Goal: Task Accomplishment & Management: Complete application form

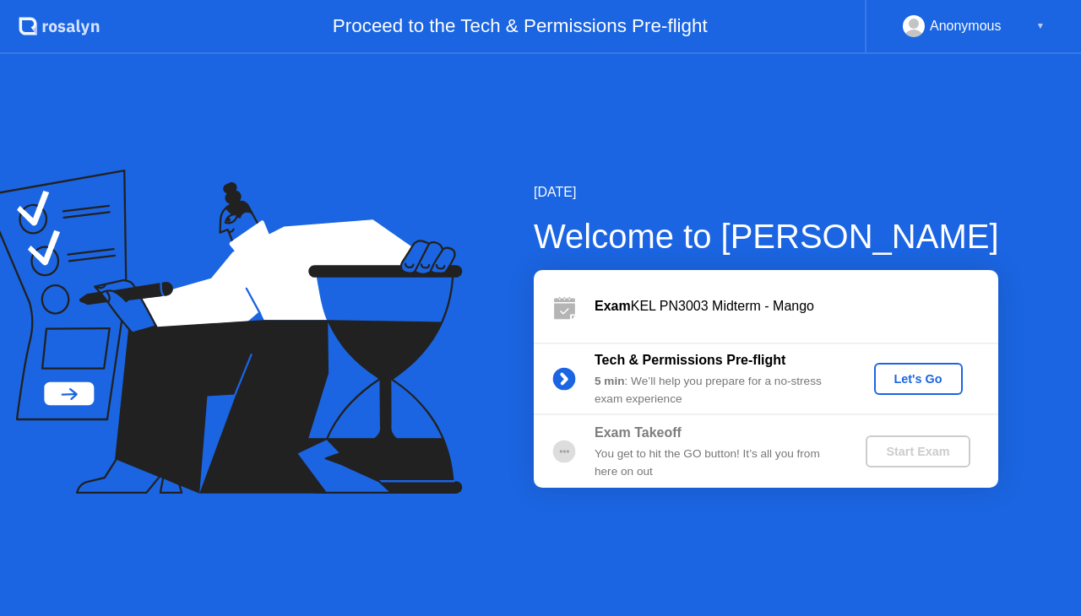
click at [939, 380] on div "Let's Go" at bounding box center [917, 379] width 75 height 14
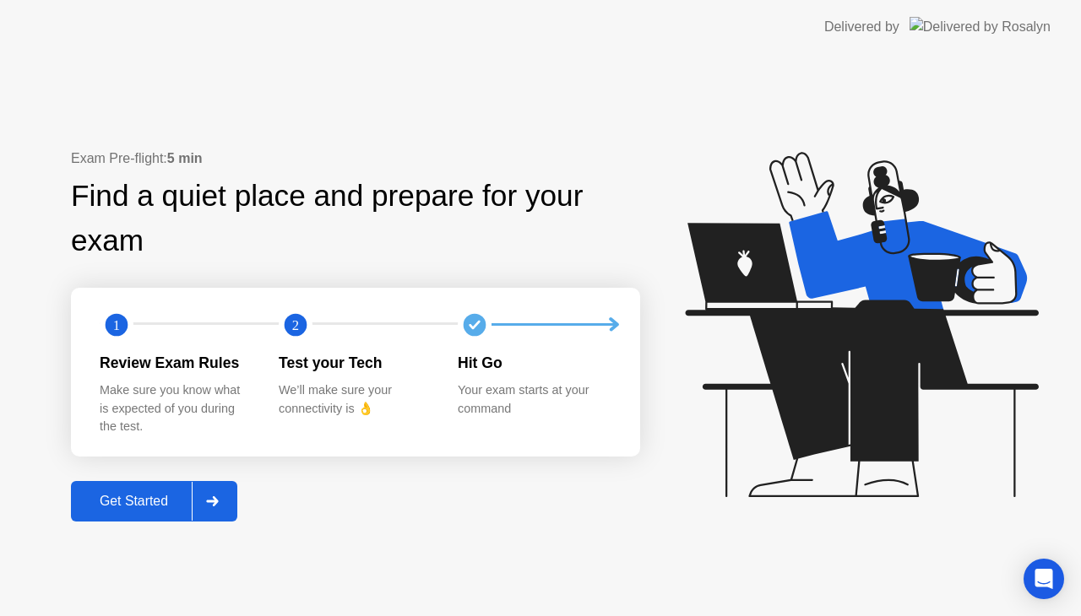
click at [113, 515] on button "Get Started" at bounding box center [154, 501] width 166 height 41
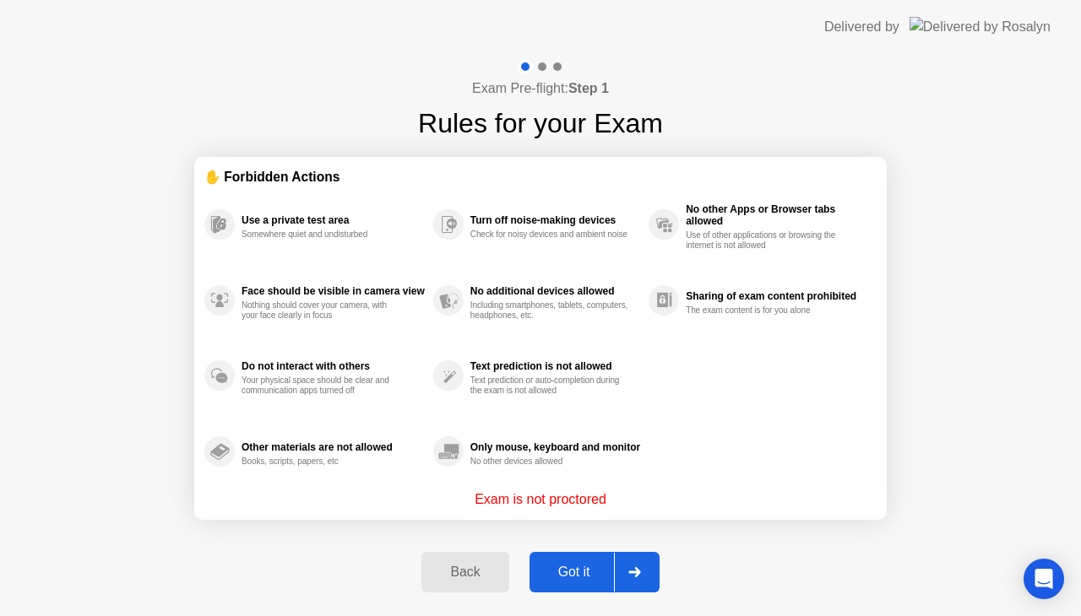
click at [574, 573] on div "Got it" at bounding box center [573, 572] width 79 height 15
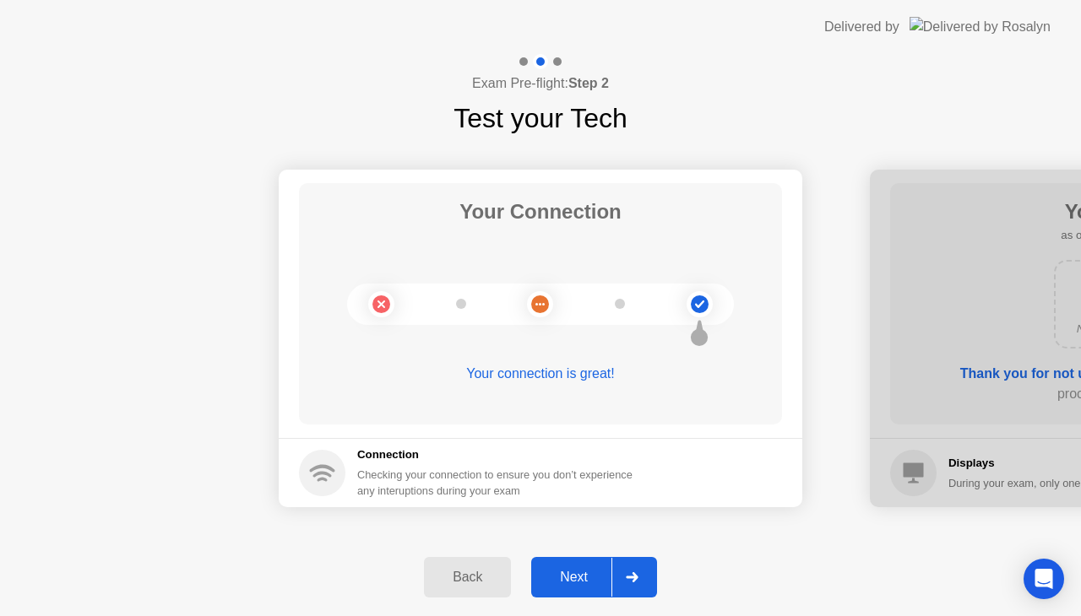
click at [588, 580] on div "Next" at bounding box center [573, 577] width 75 height 15
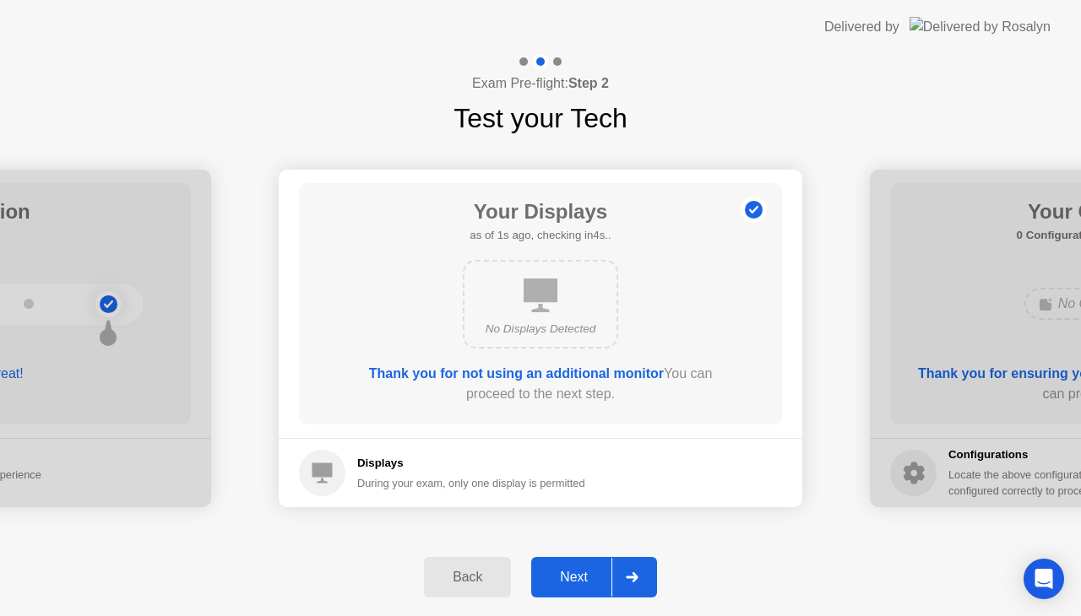
click at [588, 580] on div "Next" at bounding box center [573, 577] width 75 height 15
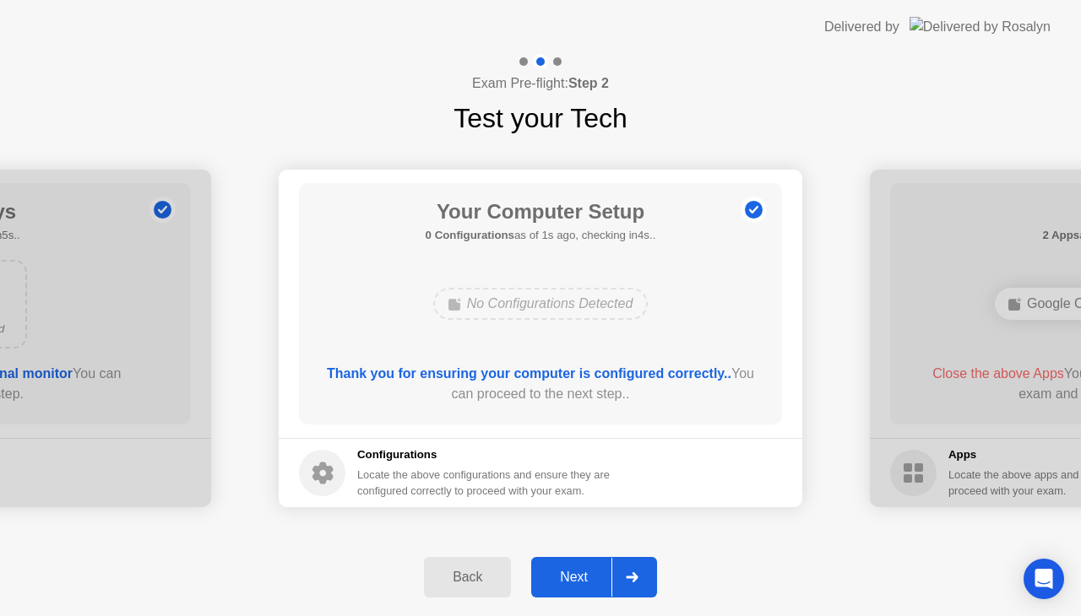
click at [588, 580] on div "Next" at bounding box center [573, 577] width 75 height 15
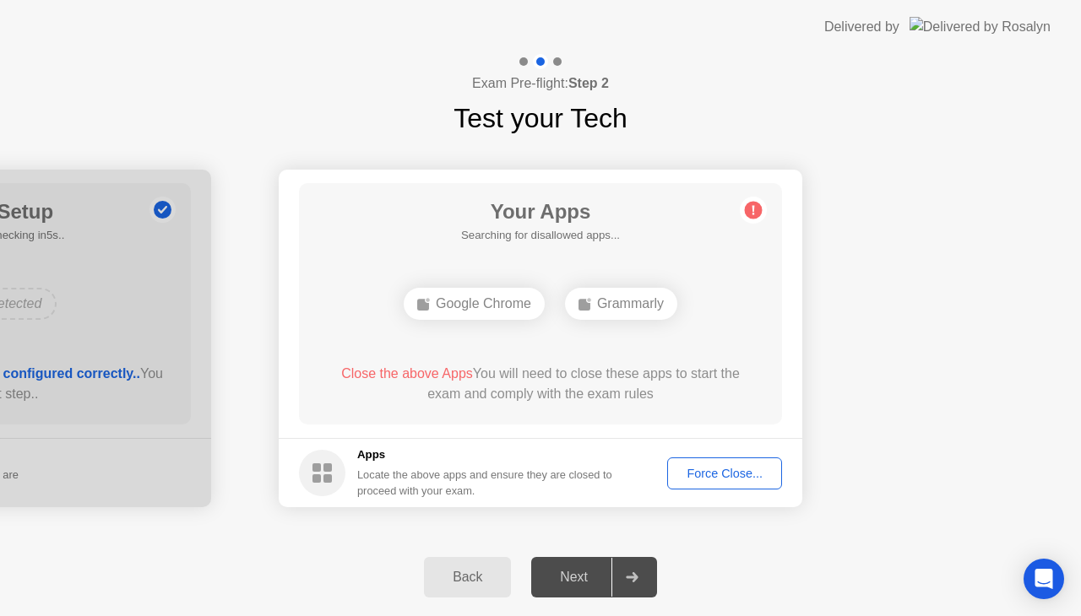
click at [716, 467] on div "Force Close..." at bounding box center [724, 474] width 103 height 14
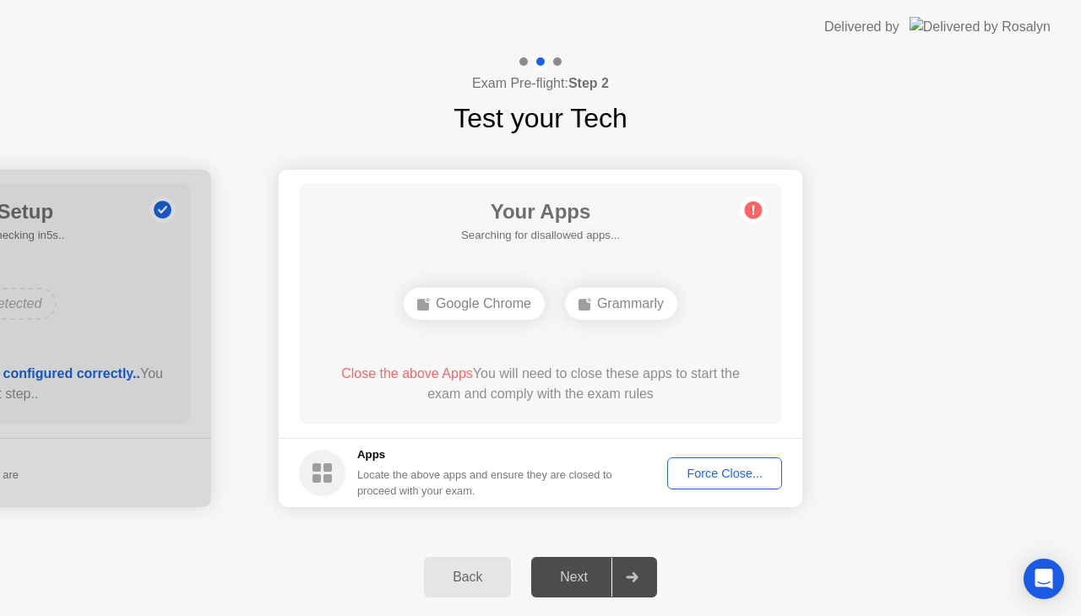
click at [707, 469] on div "Force Close..." at bounding box center [724, 474] width 103 height 14
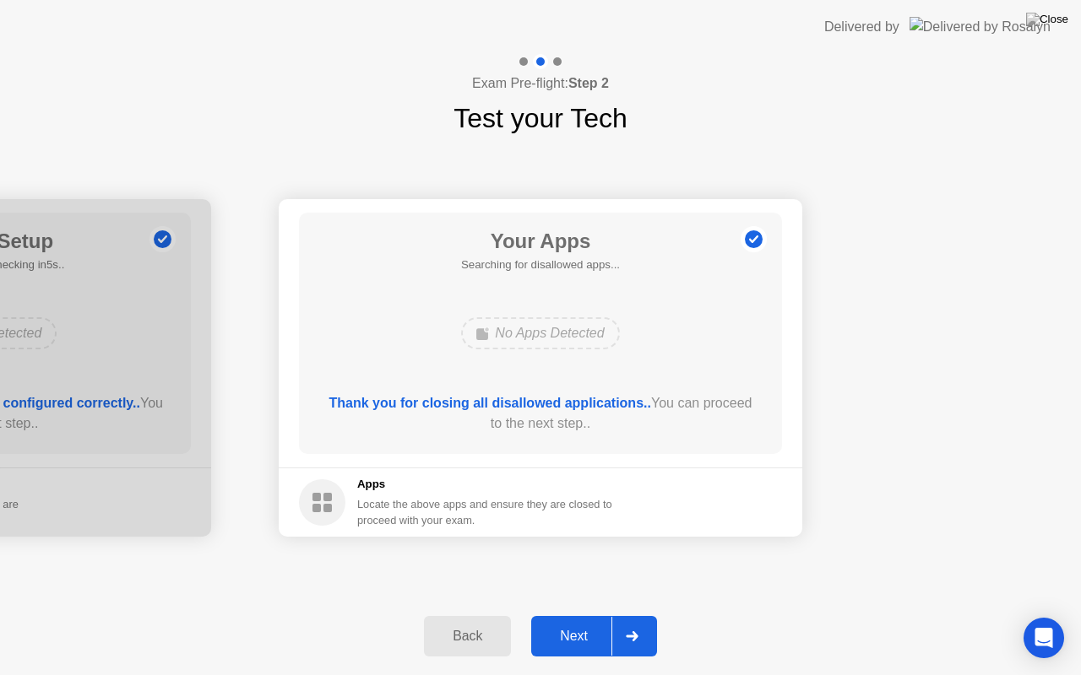
click at [597, 615] on div "Next" at bounding box center [573, 636] width 75 height 15
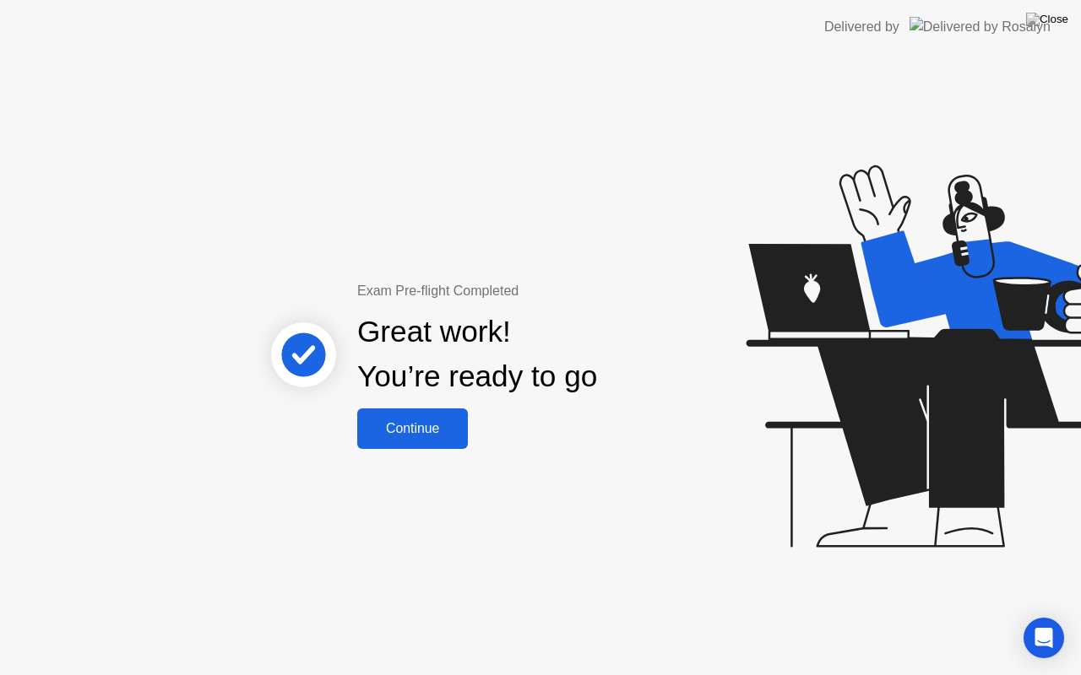
click at [434, 414] on button "Continue" at bounding box center [412, 429] width 111 height 41
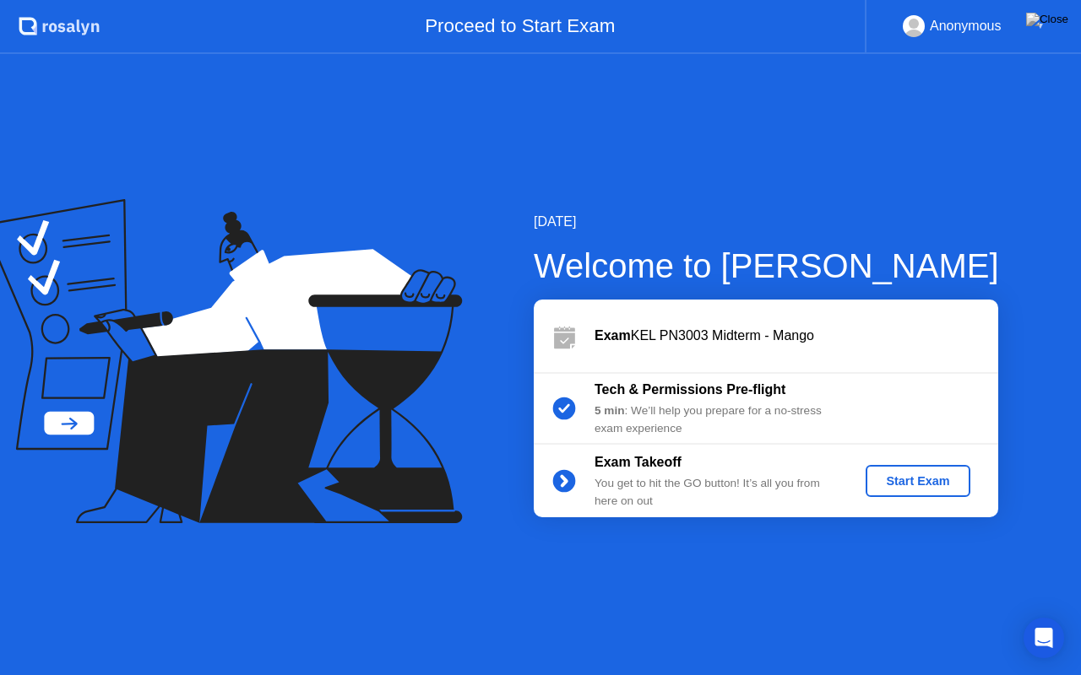
click at [908, 478] on div "Start Exam" at bounding box center [917, 481] width 90 height 14
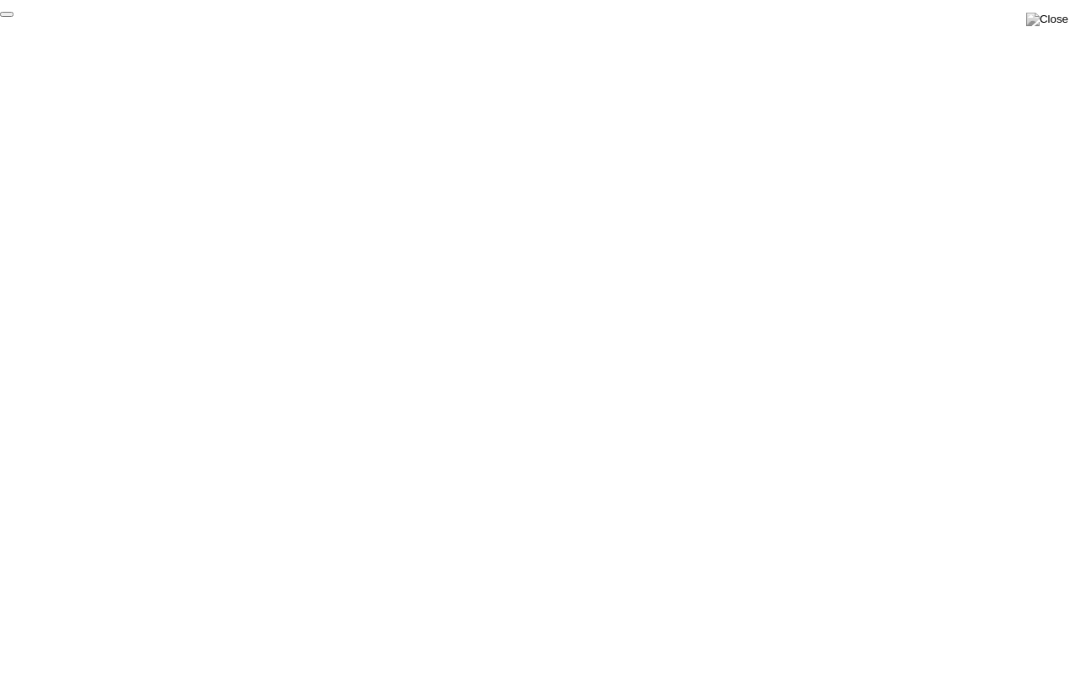
click div "End Proctoring Session"
